Goal: Find specific page/section: Find specific page/section

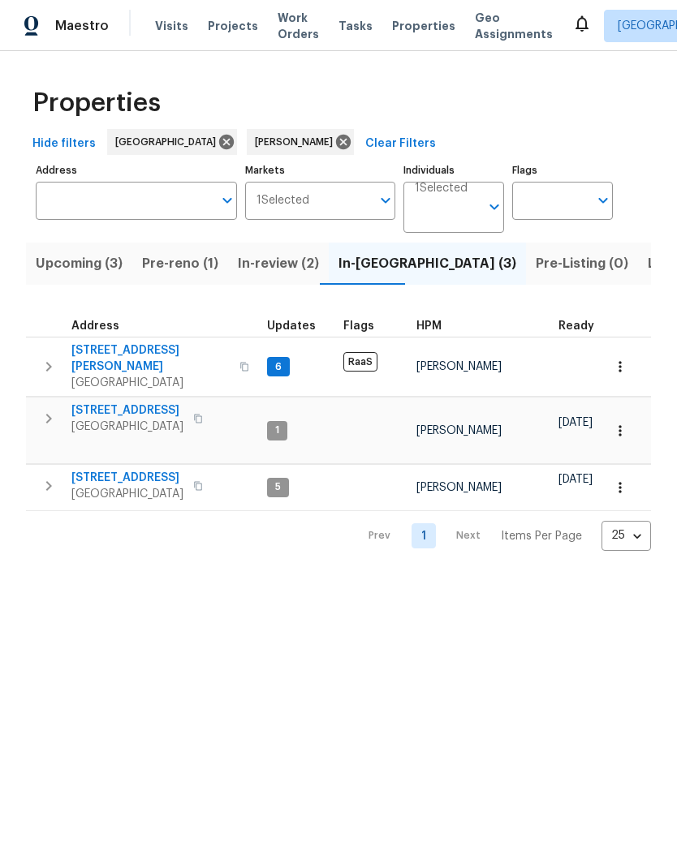
scroll to position [-1, 0]
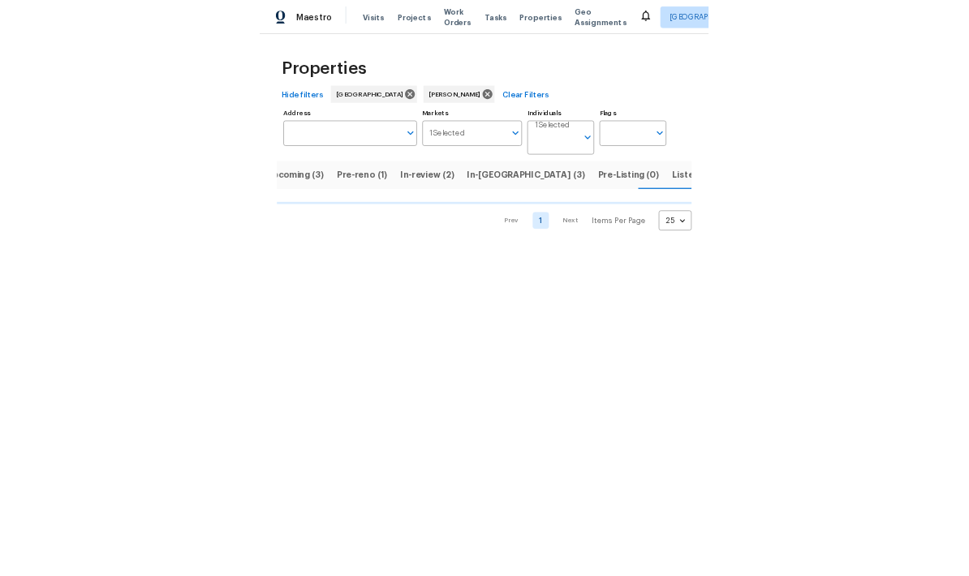
scroll to position [0, 27]
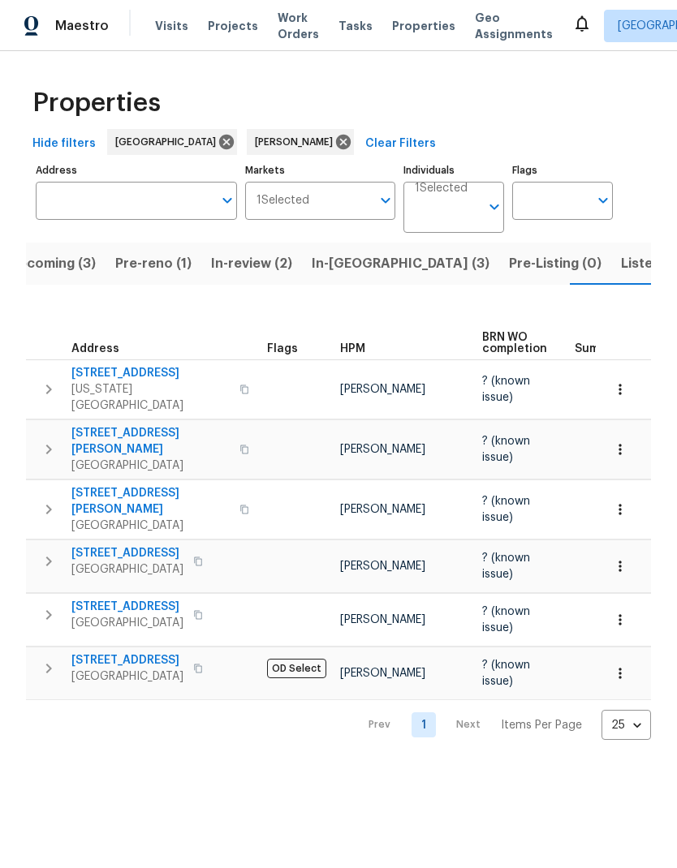
click at [57, 146] on span "Hide filters" at bounding box center [63, 144] width 63 height 20
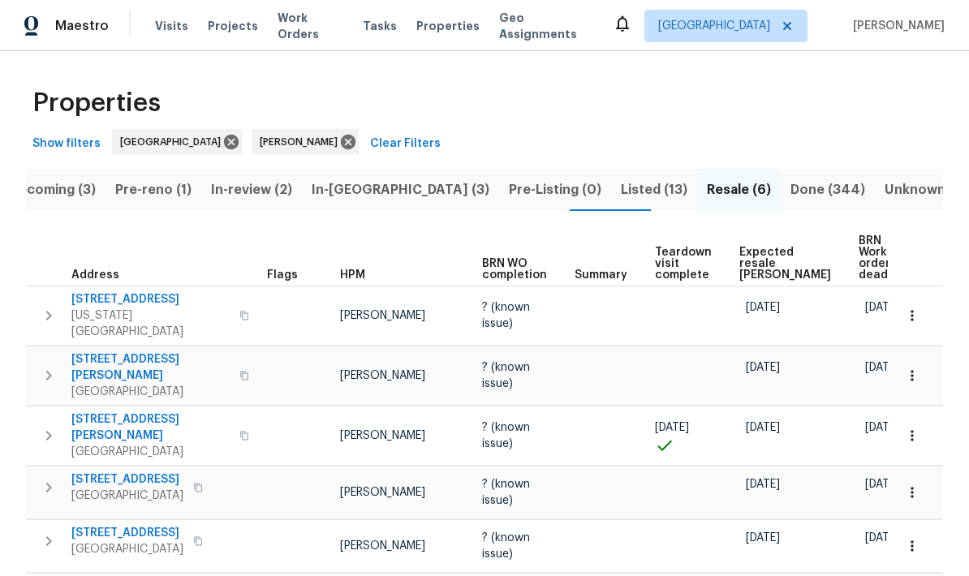
scroll to position [0, 0]
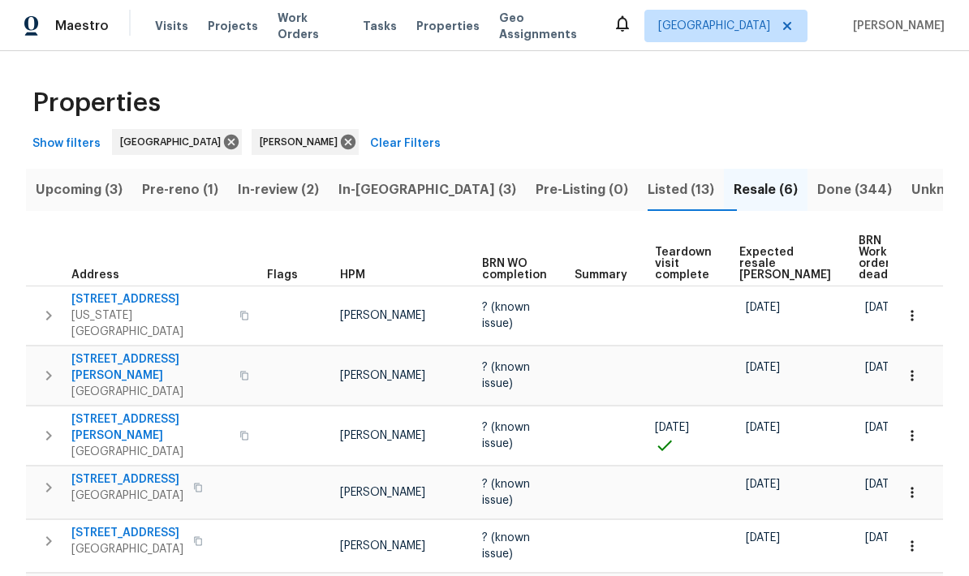
click at [676, 194] on span "Done (344)" at bounding box center [854, 190] width 75 height 23
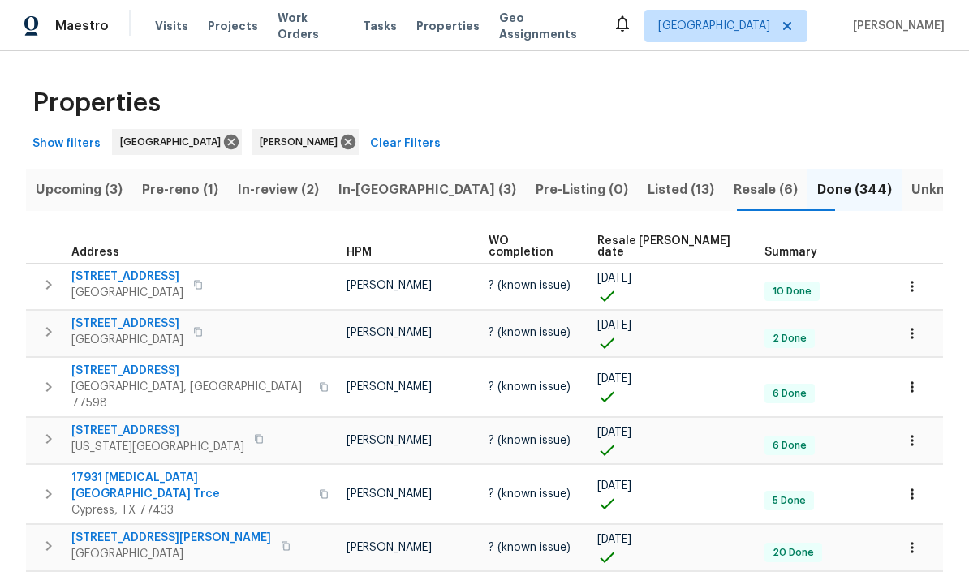
click at [654, 239] on span "Resale [PERSON_NAME] date" at bounding box center [667, 246] width 140 height 23
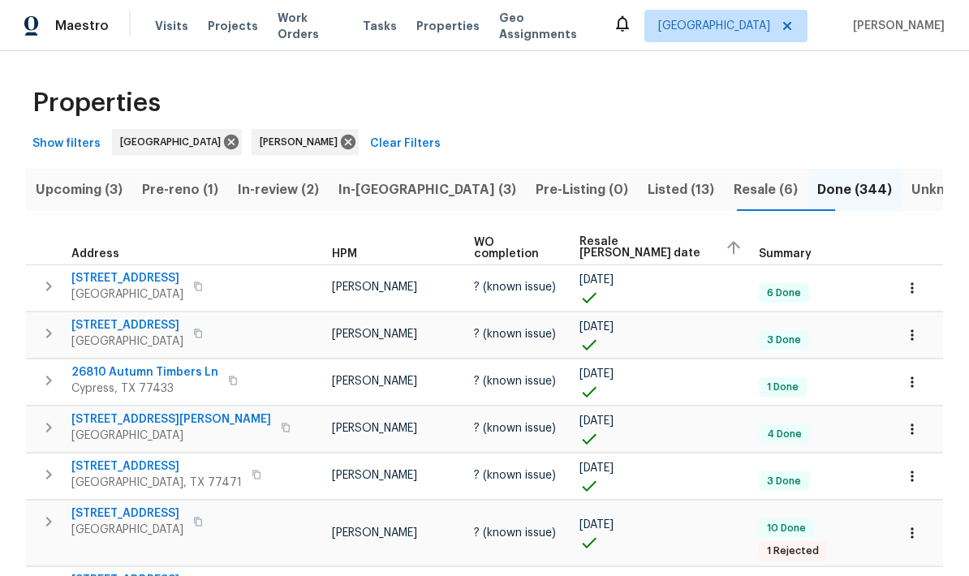
click at [658, 248] on span "Resale [PERSON_NAME] date" at bounding box center [646, 247] width 132 height 23
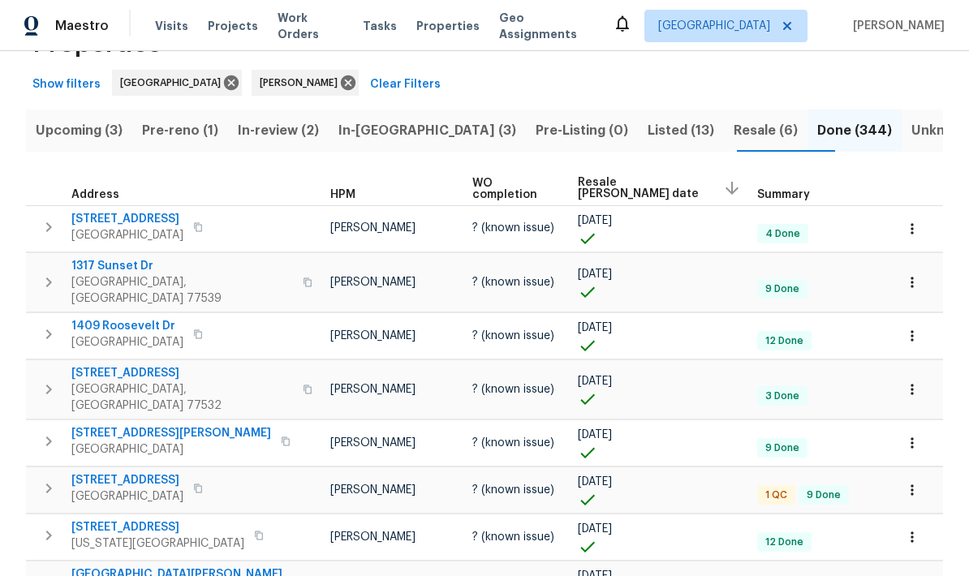
scroll to position [52, 0]
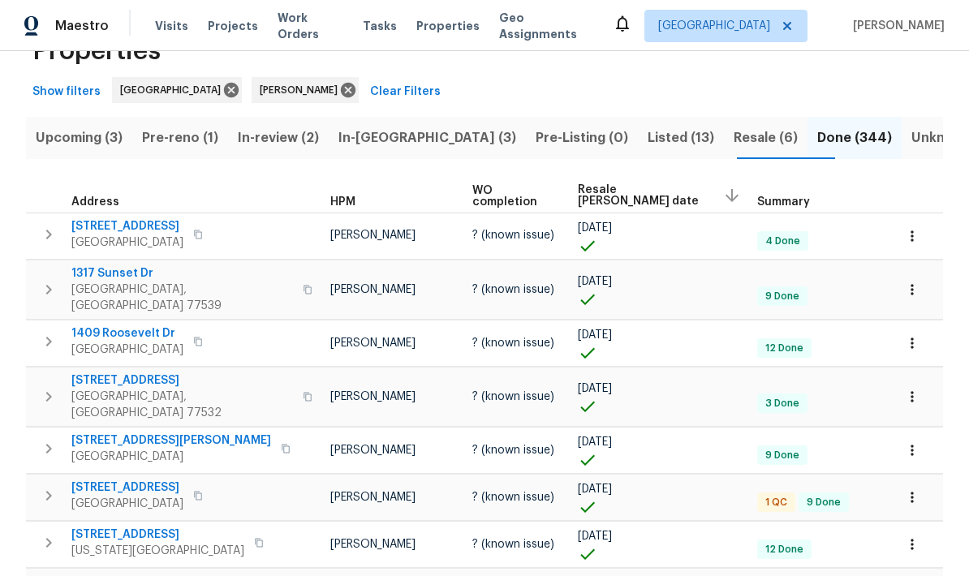
click at [676, 136] on span "Resale (6)" at bounding box center [766, 138] width 64 height 23
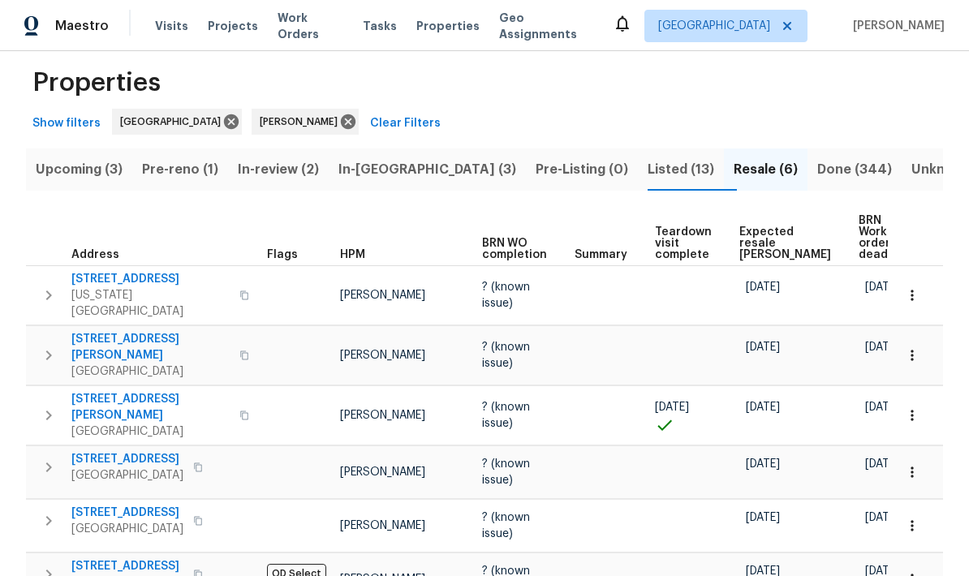
scroll to position [19, 0]
